Goal: Use online tool/utility: Utilize a website feature to perform a specific function

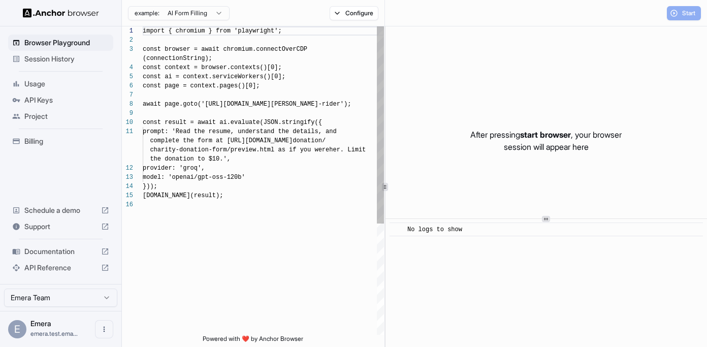
scroll to position [82, 0]
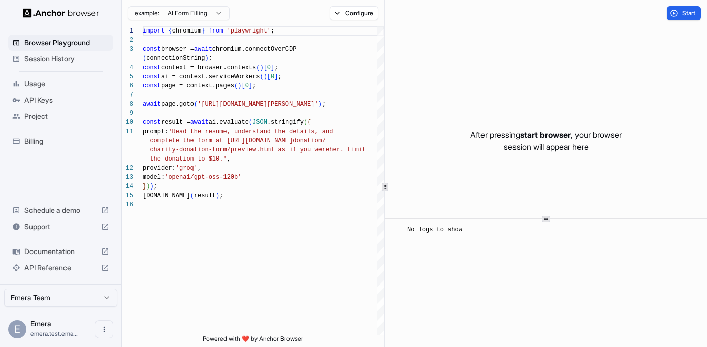
click at [533, 134] on span "start browser" at bounding box center [545, 134] width 51 height 10
click at [671, 12] on button "Start" at bounding box center [684, 13] width 34 height 14
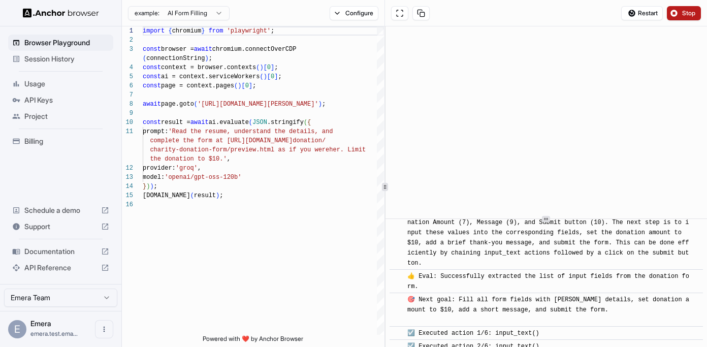
scroll to position [396, 0]
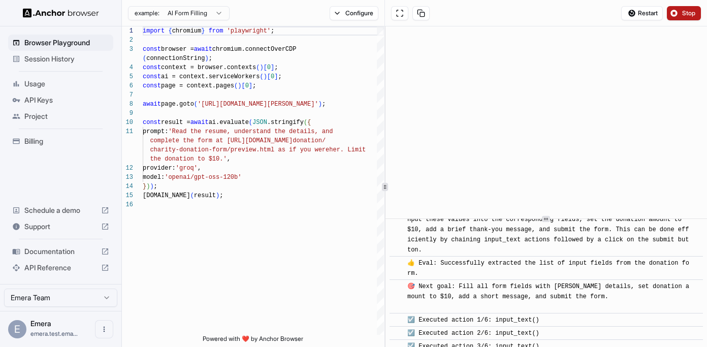
click at [675, 12] on button "Stop" at bounding box center [684, 13] width 34 height 14
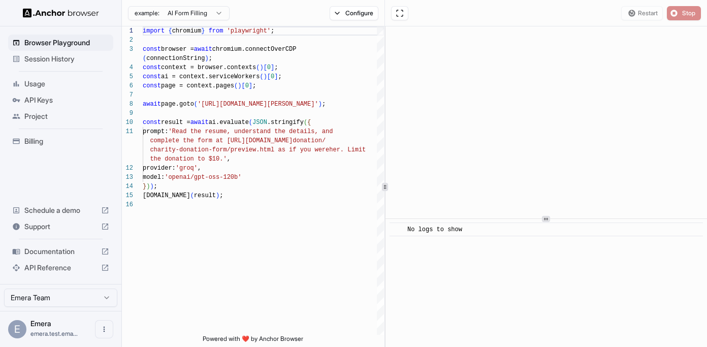
scroll to position [0, 0]
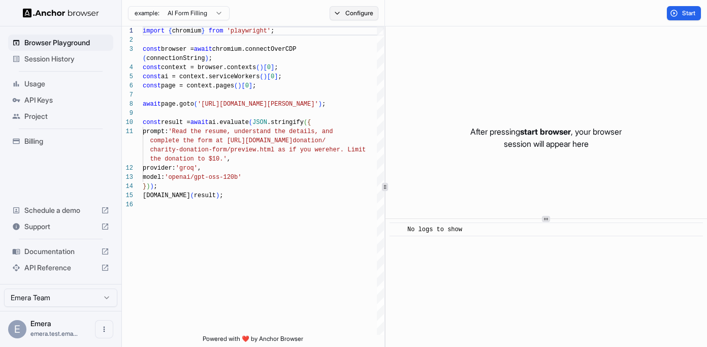
click at [359, 13] on button "Configure" at bounding box center [354, 13] width 49 height 14
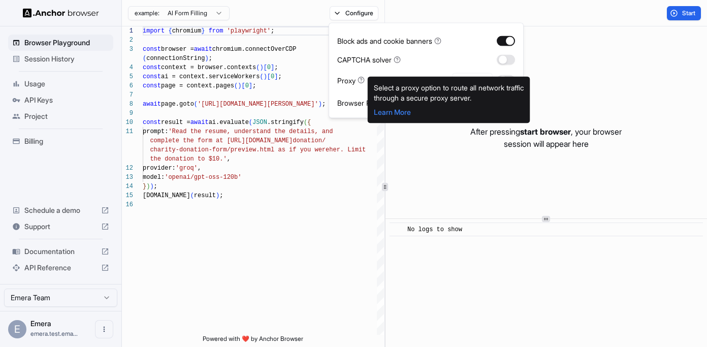
click at [363, 82] on icon at bounding box center [360, 80] width 7 height 7
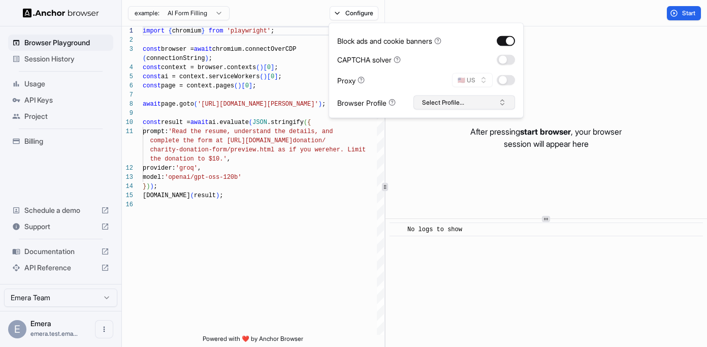
click at [484, 99] on button "Select Profile..." at bounding box center [464, 102] width 102 height 14
click at [235, 5] on div "example: AI Form Filling Configure" at bounding box center [253, 13] width 263 height 26
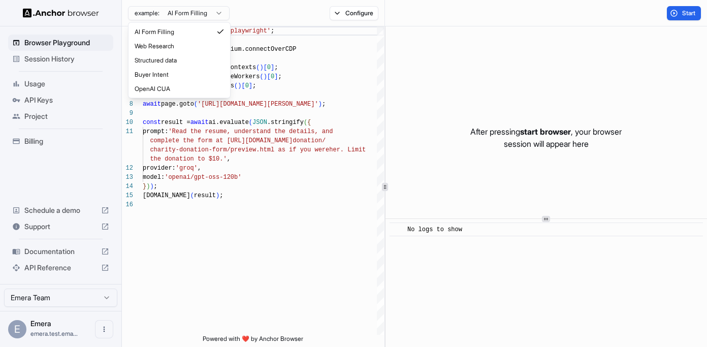
click at [226, 12] on html "Browser Playground Session History Usage API Keys Project Billing Schedule a de…" at bounding box center [353, 173] width 707 height 347
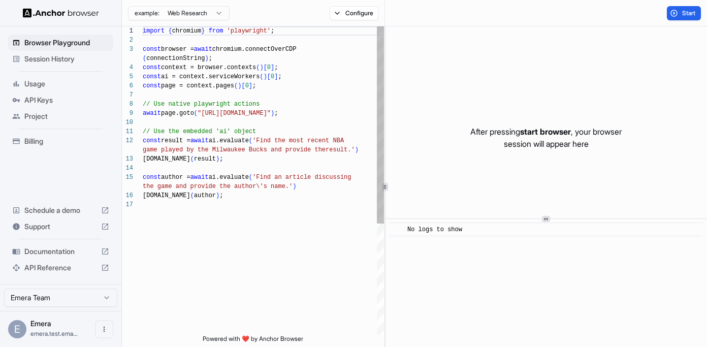
click at [315, 114] on div "console.info ( author ) ; the game and provide the author\'s name.' ) const aut…" at bounding box center [263, 267] width 241 height 482
click at [290, 158] on div "console.info ( author ) ; the game and provide the author\'s name.' ) const aut…" at bounding box center [263, 267] width 241 height 482
drag, startPoint x: 353, startPoint y: 150, endPoint x: 325, endPoint y: 151, distance: 28.0
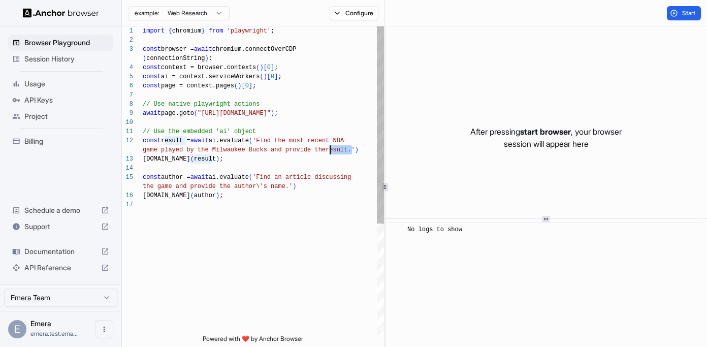
click at [325, 151] on div "console.info ( author ) ; the game and provide the author\'s name.' ) const aut…" at bounding box center [263, 267] width 241 height 482
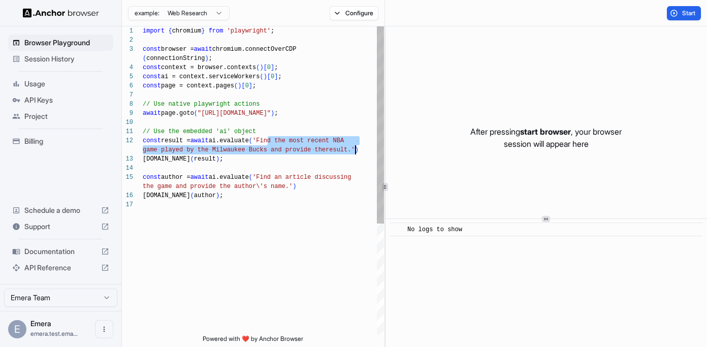
drag, startPoint x: 268, startPoint y: 139, endPoint x: 354, endPoint y: 145, distance: 87.0
click at [354, 145] on div "console.info ( author ) ; the game and provide the author\'s name.' ) const aut…" at bounding box center [263, 267] width 241 height 482
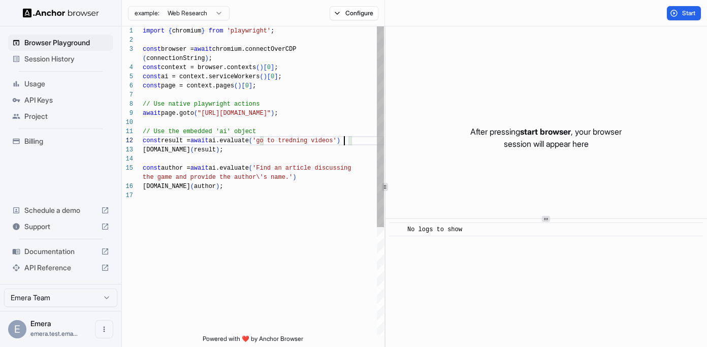
scroll to position [46, 0]
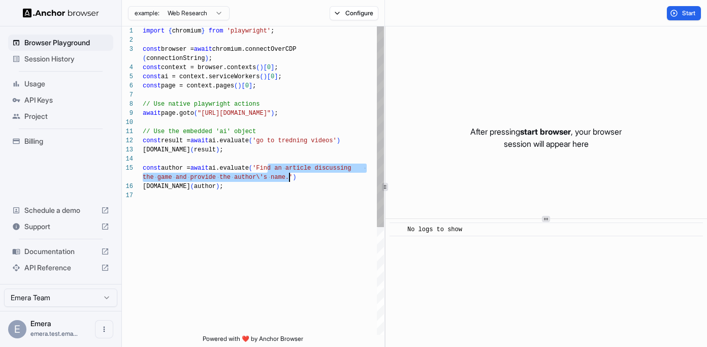
drag, startPoint x: 269, startPoint y: 168, endPoint x: 288, endPoint y: 175, distance: 20.9
click at [288, 175] on div "console.info ( author ) ; the game and provide the author\'s name.' ) const aut…" at bounding box center [263, 262] width 241 height 473
drag, startPoint x: 248, startPoint y: 184, endPoint x: 149, endPoint y: 165, distance: 101.3
click at [149, 165] on div "console.info ( author ) ; the game and provide the author\'s name.' ) const aut…" at bounding box center [263, 262] width 241 height 473
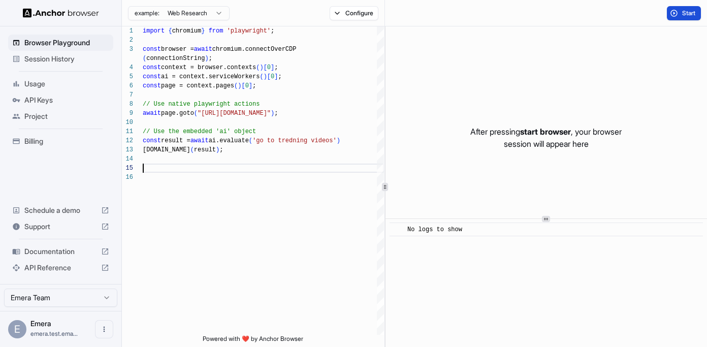
type textarea "**********"
click at [689, 12] on span "Start" at bounding box center [689, 13] width 14 height 8
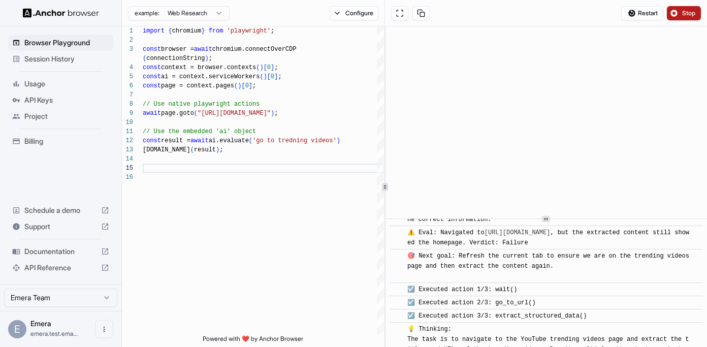
scroll to position [1322, 0]
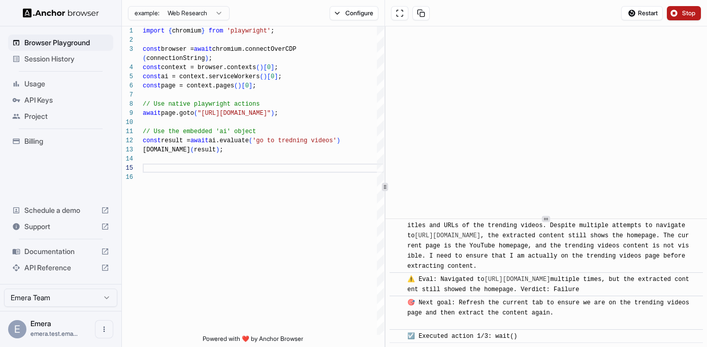
click at [675, 15] on button "Stop" at bounding box center [684, 13] width 34 height 14
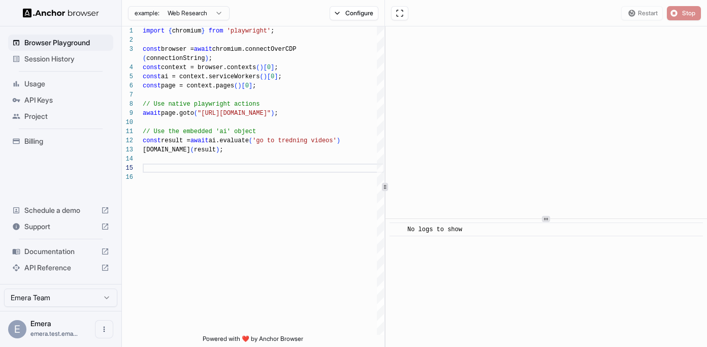
scroll to position [0, 0]
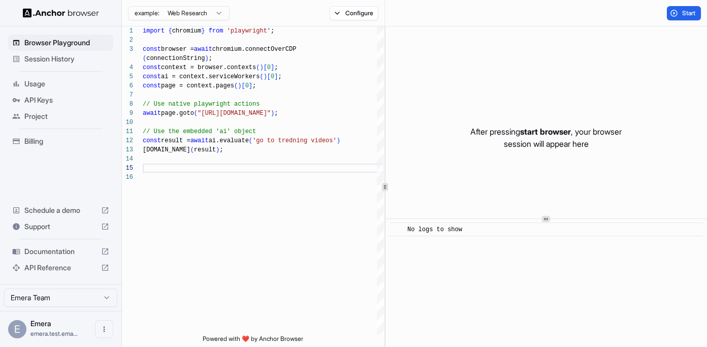
click at [42, 85] on span "Usage" at bounding box center [66, 84] width 85 height 10
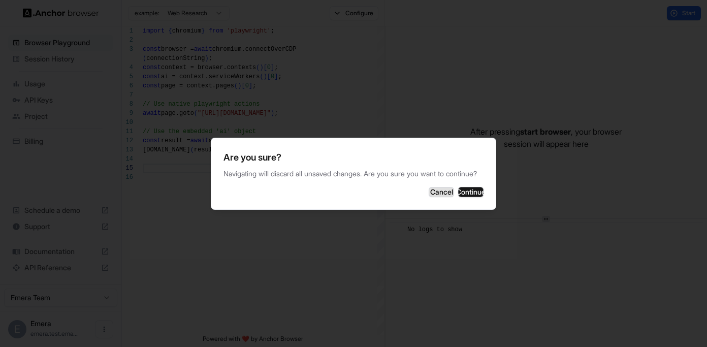
click at [429, 190] on button "Cancel" at bounding box center [441, 192] width 25 height 10
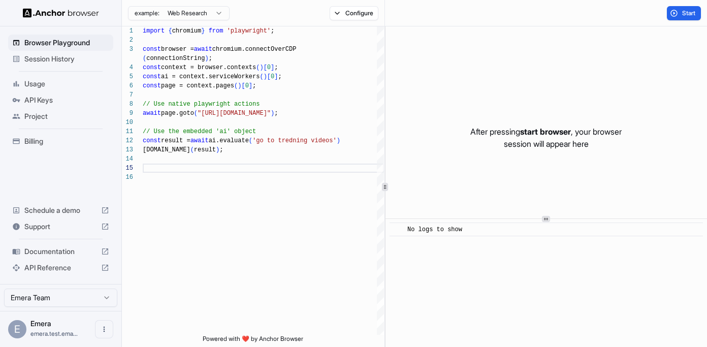
click at [75, 10] on img at bounding box center [61, 13] width 76 height 10
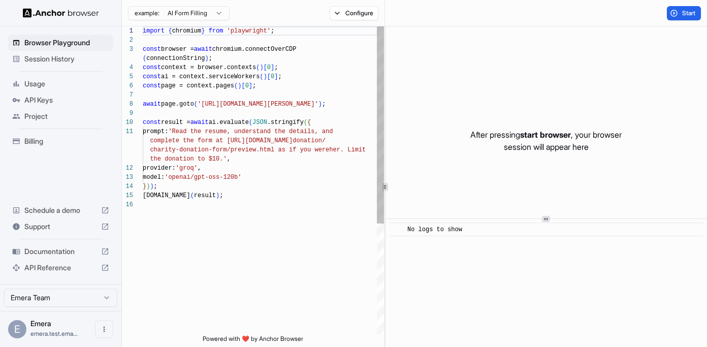
scroll to position [82, 0]
click at [34, 13] on img at bounding box center [61, 13] width 76 height 10
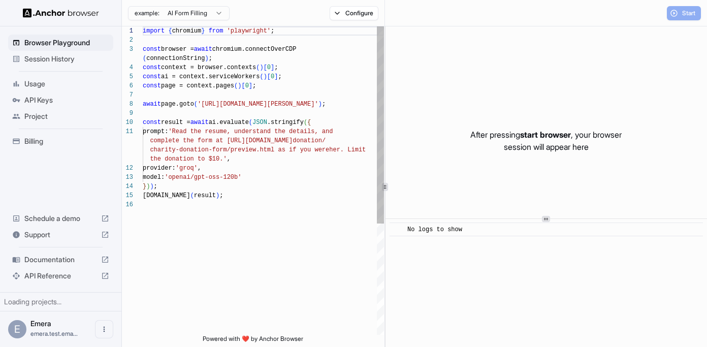
scroll to position [82, 0]
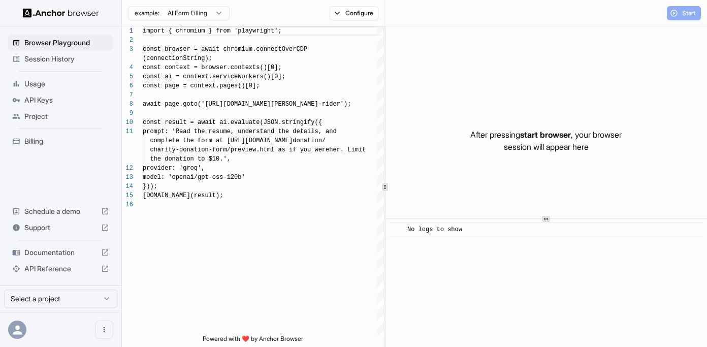
scroll to position [82, 0]
